Goal: Information Seeking & Learning: Find specific fact

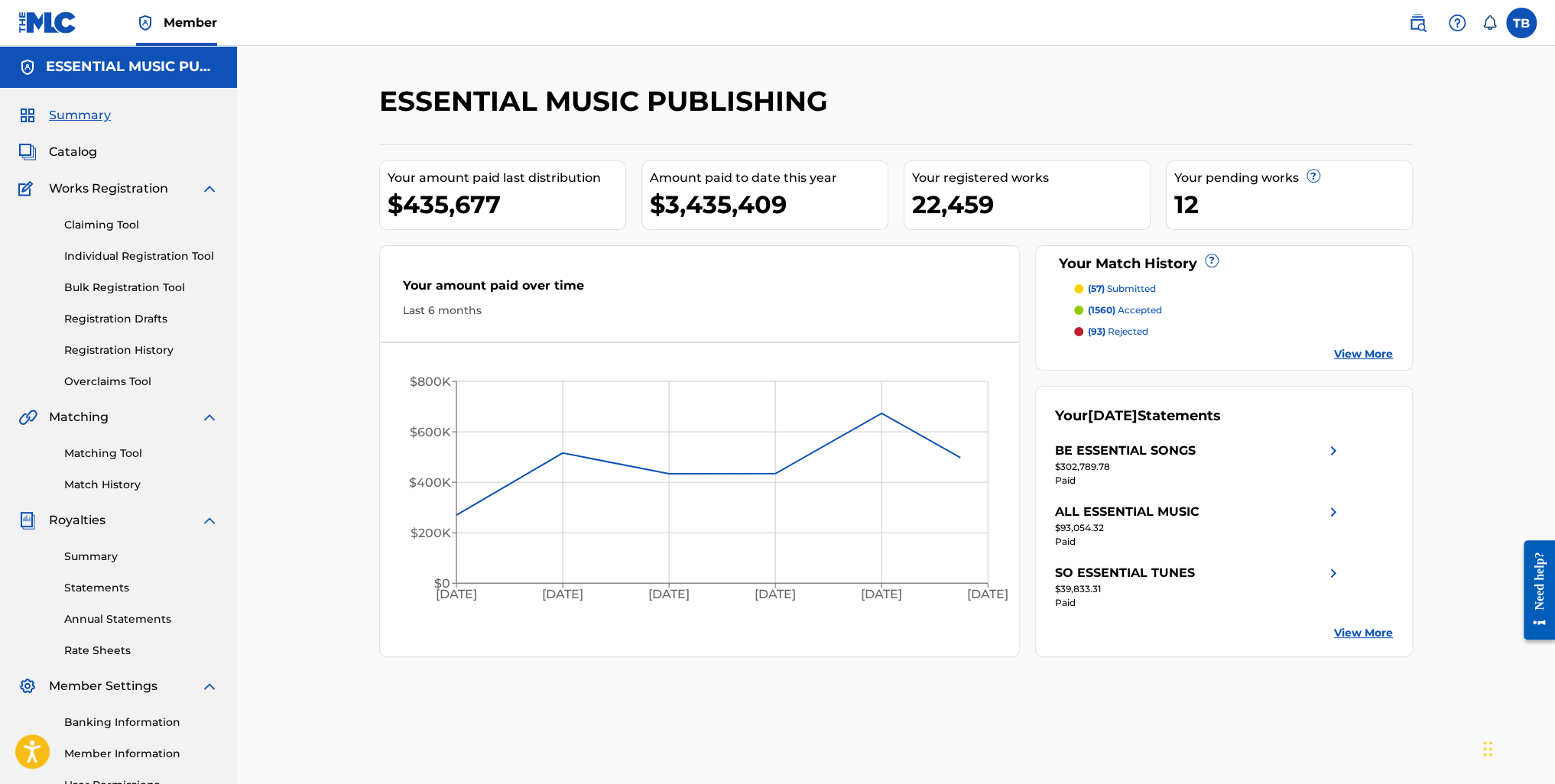
click at [68, 156] on span "Catalog" at bounding box center [73, 151] width 48 height 18
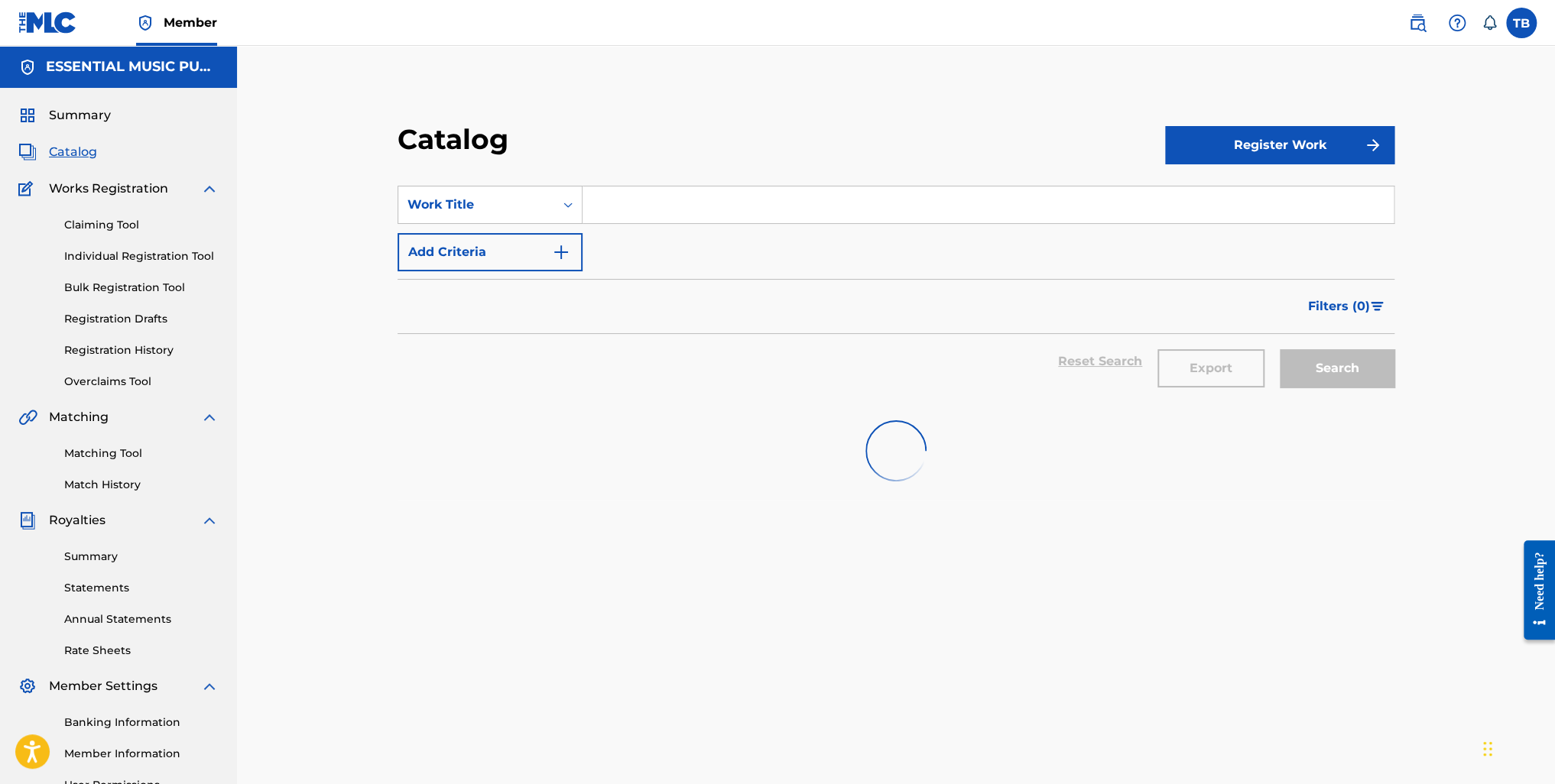
click at [672, 201] on input "Search Form" at bounding box center [988, 205] width 811 height 37
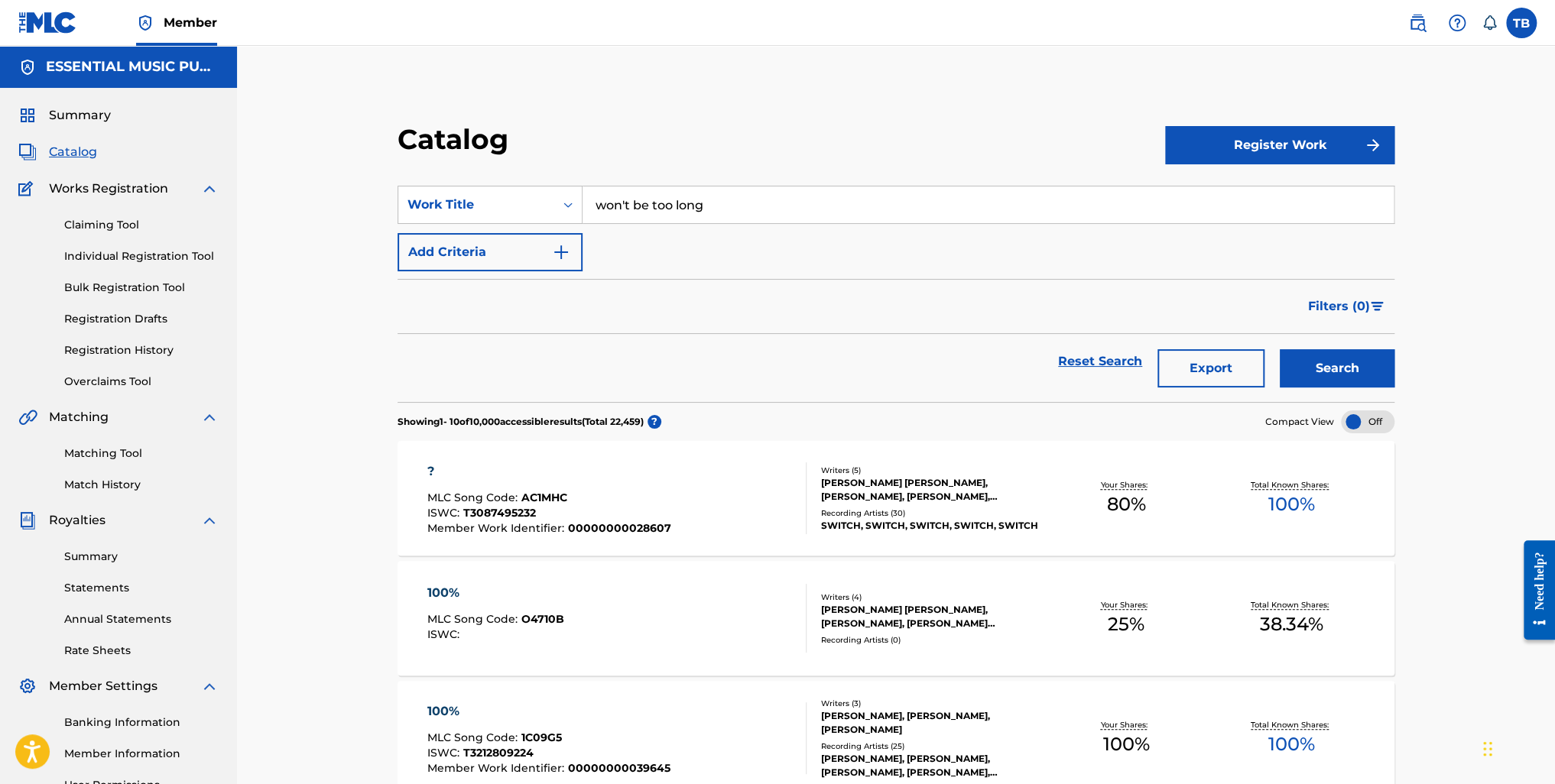
type input "won't be too long"
click at [462, 256] on button "Add Criteria" at bounding box center [490, 252] width 185 height 38
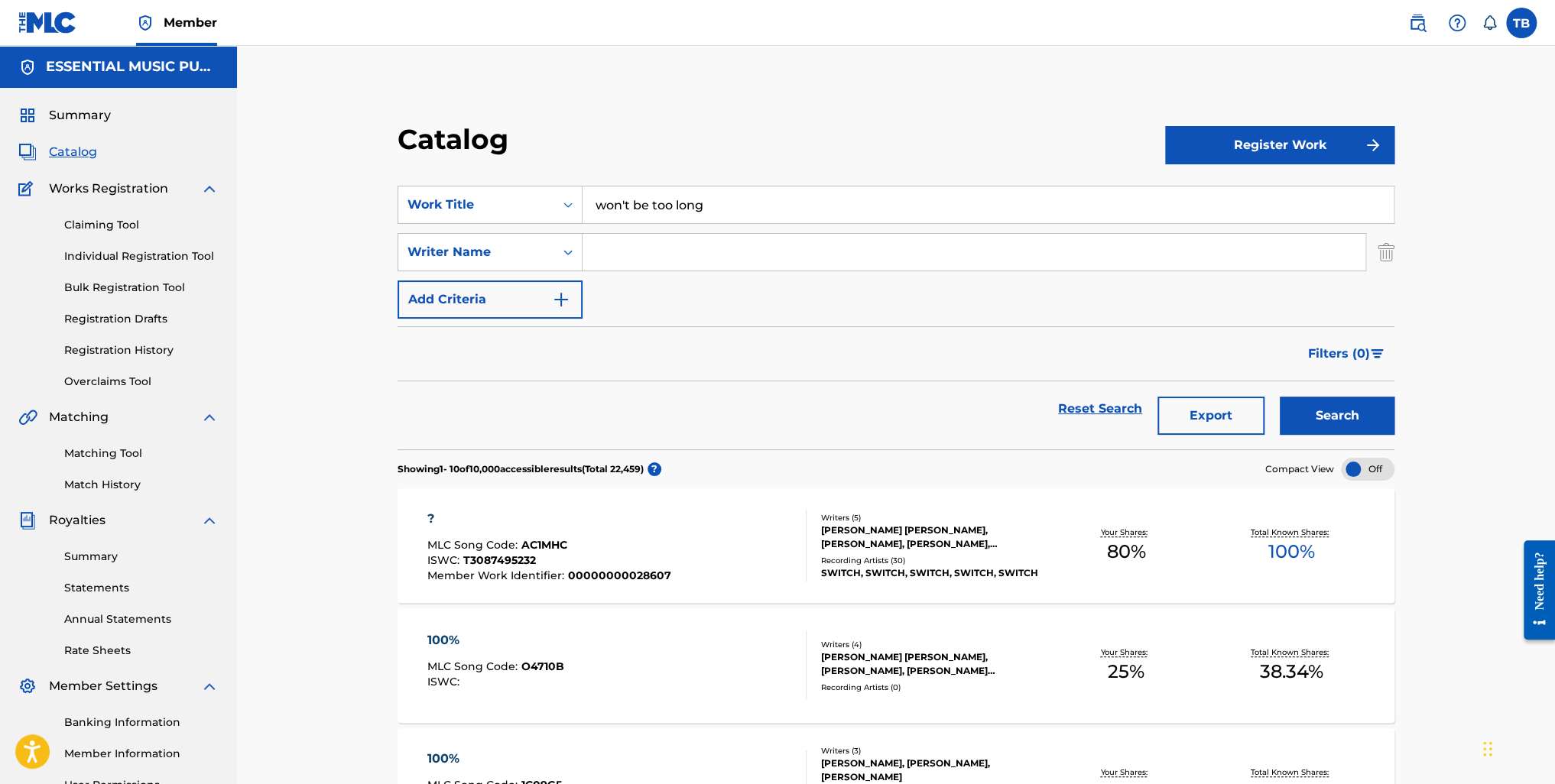
click at [658, 260] on input "Search Form" at bounding box center [974, 252] width 783 height 37
type input "[PERSON_NAME]"
click at [1279, 397] on button "Search" at bounding box center [1336, 416] width 115 height 38
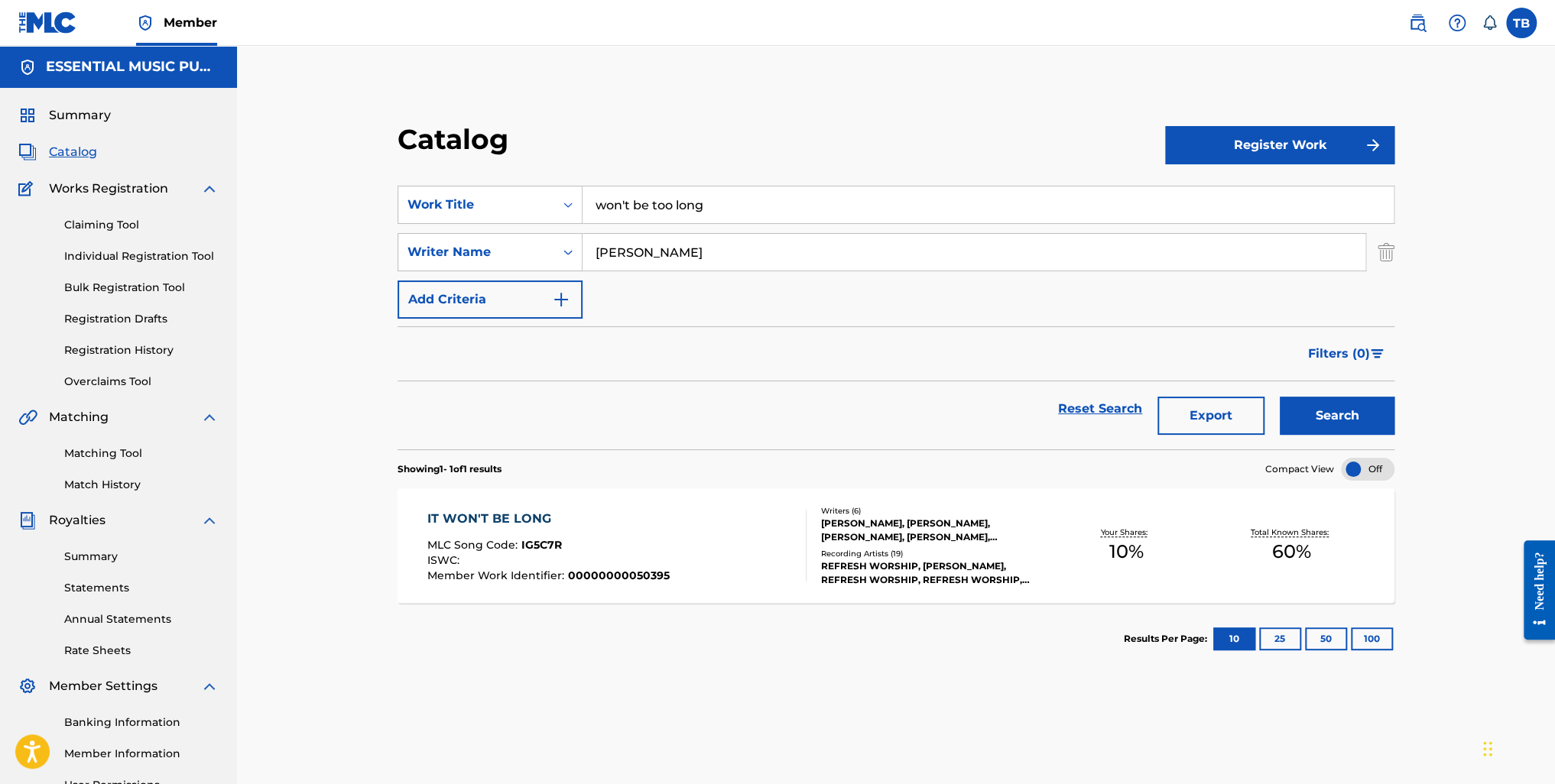
click at [496, 525] on div "IT WON'T BE LONG" at bounding box center [548, 518] width 242 height 18
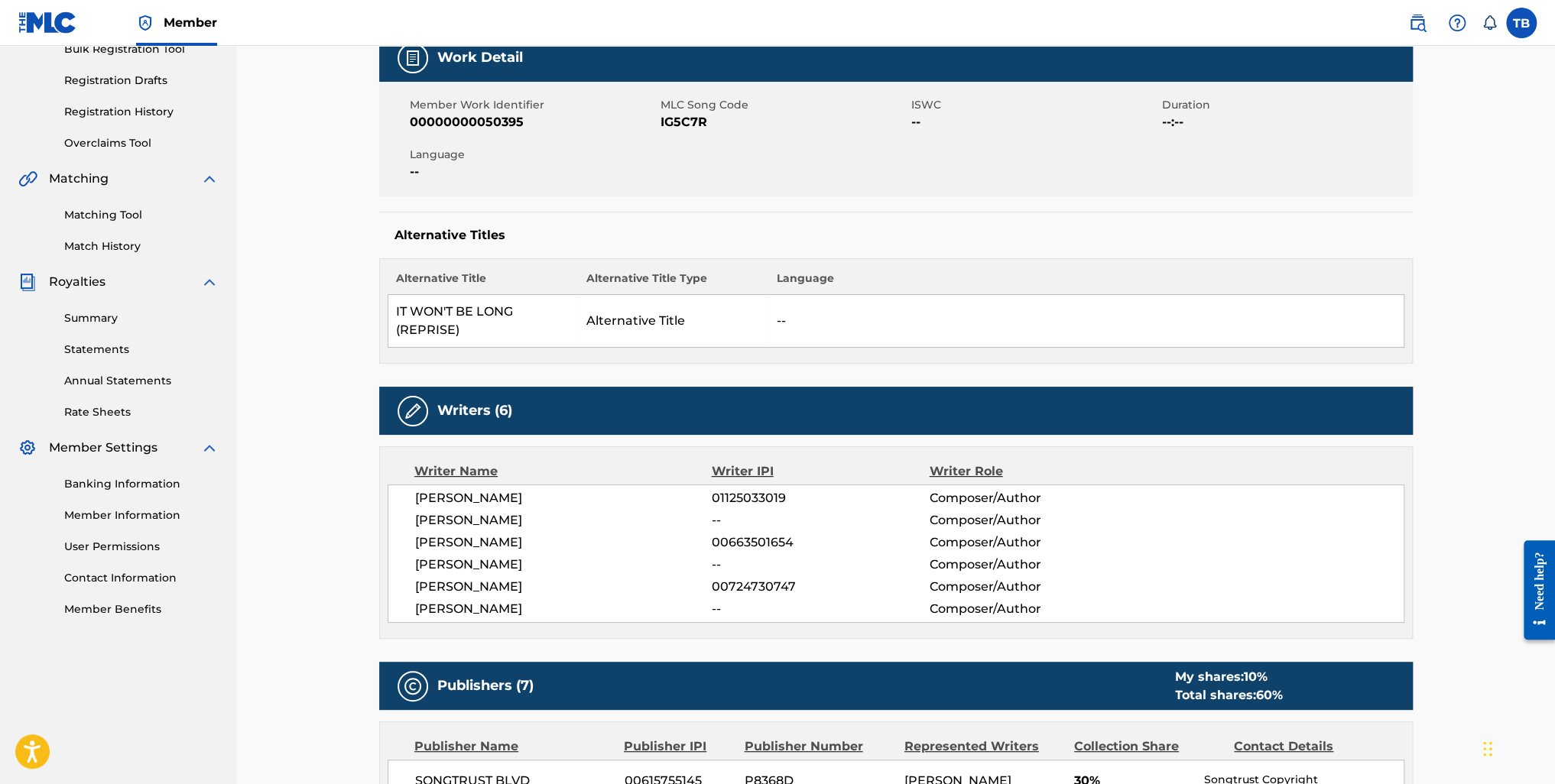
scroll to position [229, 0]
